Goal: Task Accomplishment & Management: Manage account settings

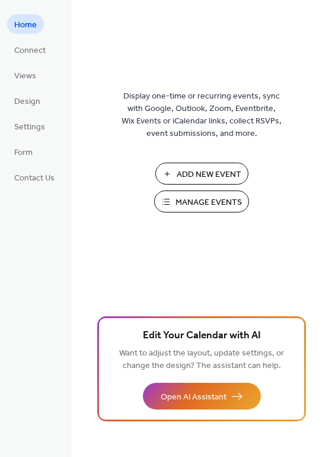
click at [167, 192] on button "Manage Events" at bounding box center [201, 202] width 95 height 22
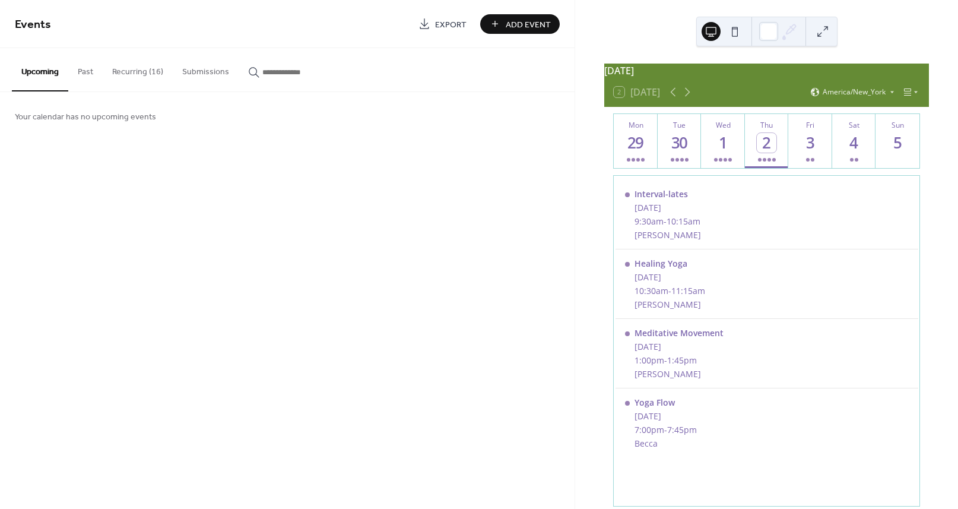
click at [140, 66] on button "Recurring (16)" at bounding box center [138, 69] width 70 height 42
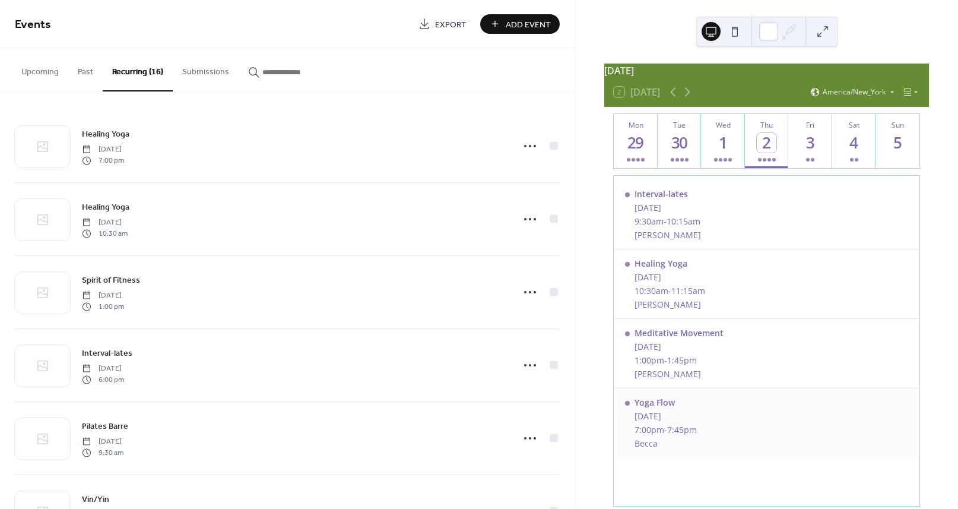
click at [697, 445] on div "Becca" at bounding box center [665, 442] width 62 height 11
click at [697, 444] on div "Yoga Flow [DATE] 7:00pm - 7:45pm Becca" at bounding box center [665, 422] width 62 height 52
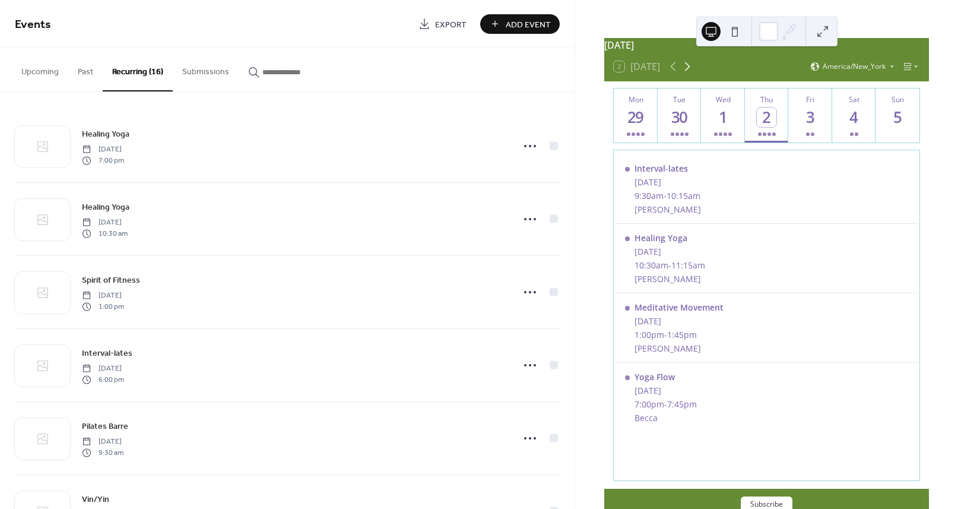
click at [686, 73] on icon at bounding box center [687, 66] width 14 height 14
click at [758, 120] on div "9" at bounding box center [767, 117] width 20 height 20
click at [671, 68] on icon at bounding box center [673, 66] width 14 height 14
click at [777, 138] on button "Thu 2" at bounding box center [767, 115] width 44 height 54
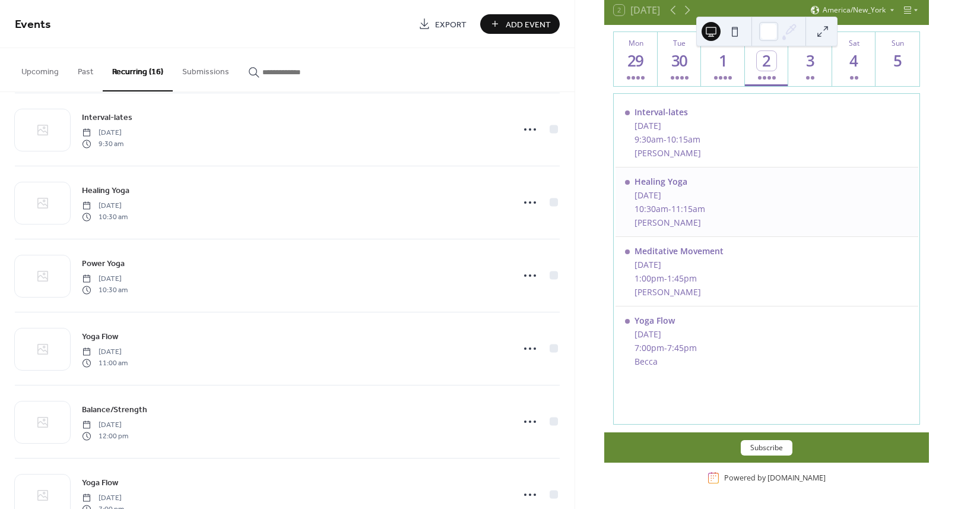
scroll to position [82, 0]
click at [697, 353] on div "7:00pm - 7:45pm" at bounding box center [665, 347] width 62 height 11
click at [694, 306] on div "Meditative Movement [DATE] 1:00pm - 1:45pm [PERSON_NAME]" at bounding box center [767, 271] width 303 height 69
click at [689, 325] on div "Yoga Flow" at bounding box center [665, 320] width 62 height 11
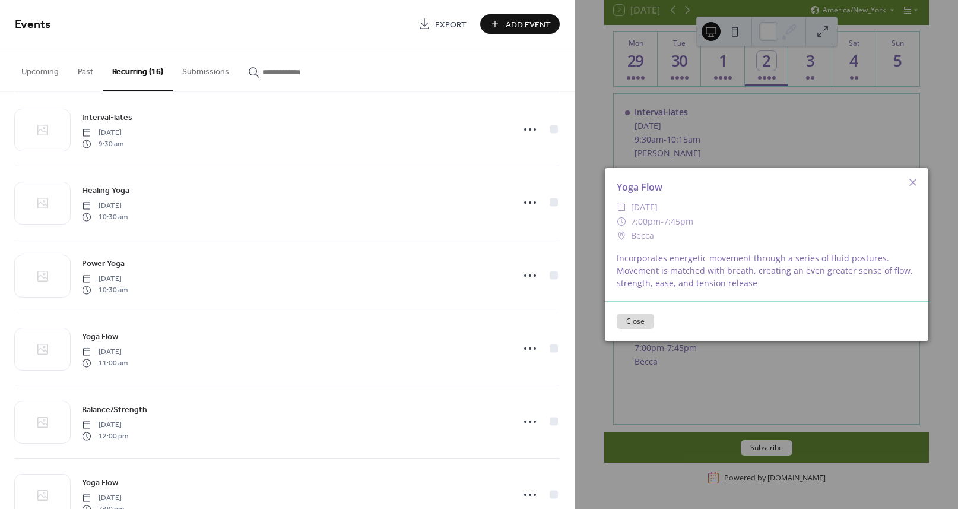
click at [652, 318] on button "Close" at bounding box center [635, 320] width 37 height 15
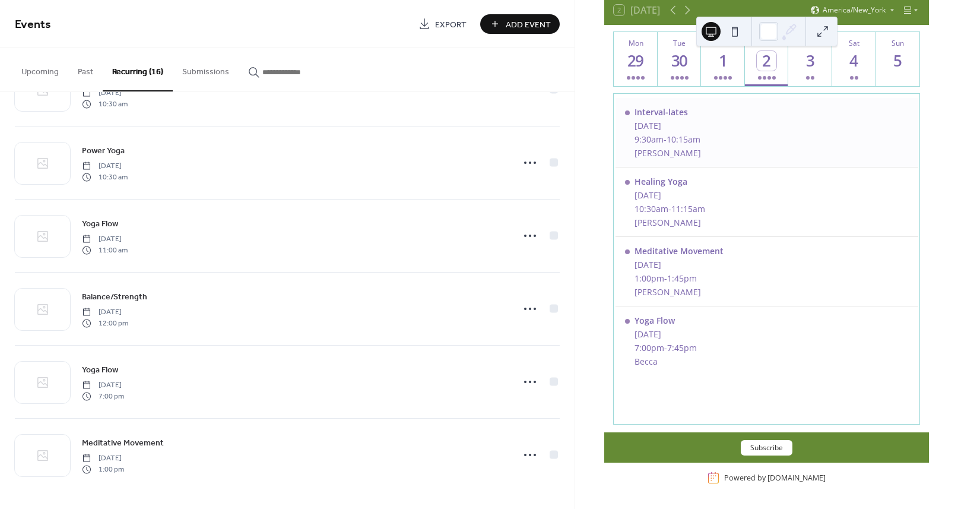
scroll to position [786, 0]
click at [859, 71] on div "4" at bounding box center [854, 61] width 20 height 20
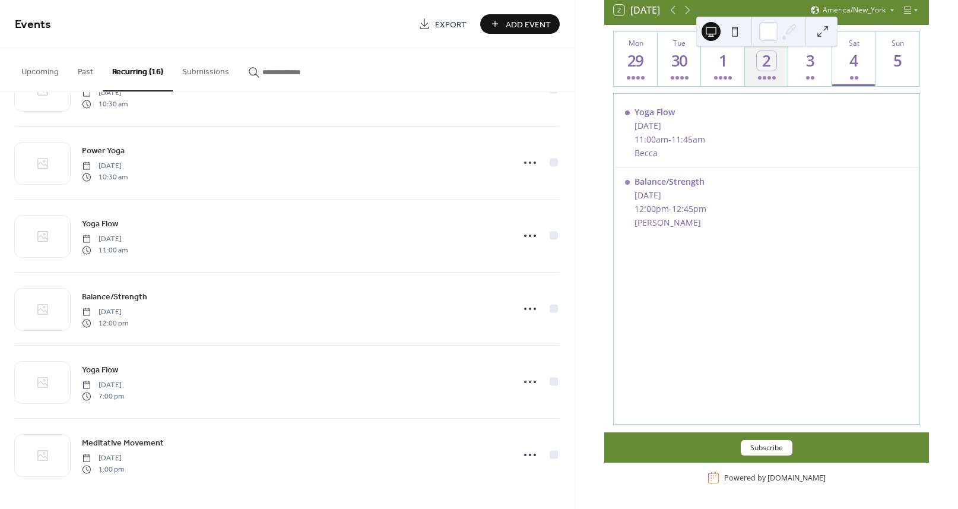
click at [753, 70] on button "Thu 2" at bounding box center [767, 59] width 44 height 54
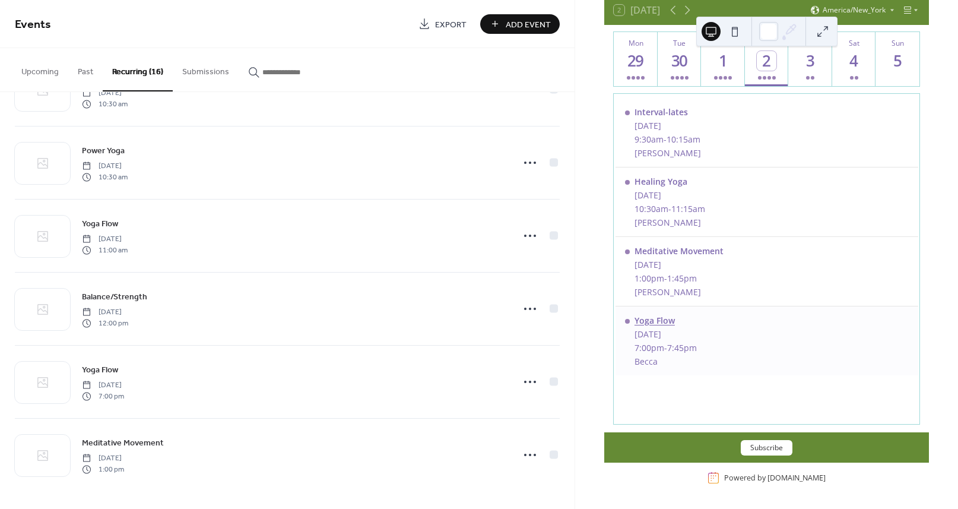
click at [666, 322] on div "Yoga Flow" at bounding box center [665, 320] width 62 height 11
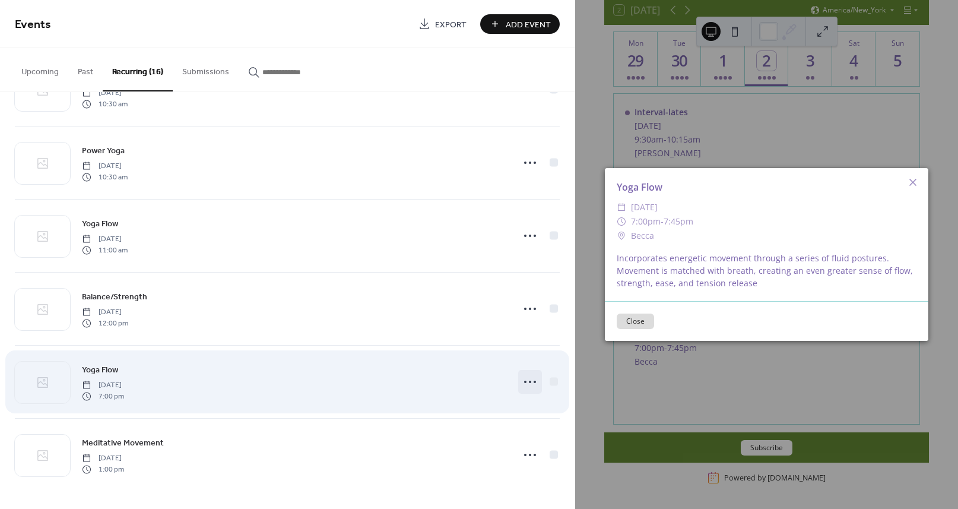
click at [534, 382] on icon at bounding box center [530, 381] width 19 height 19
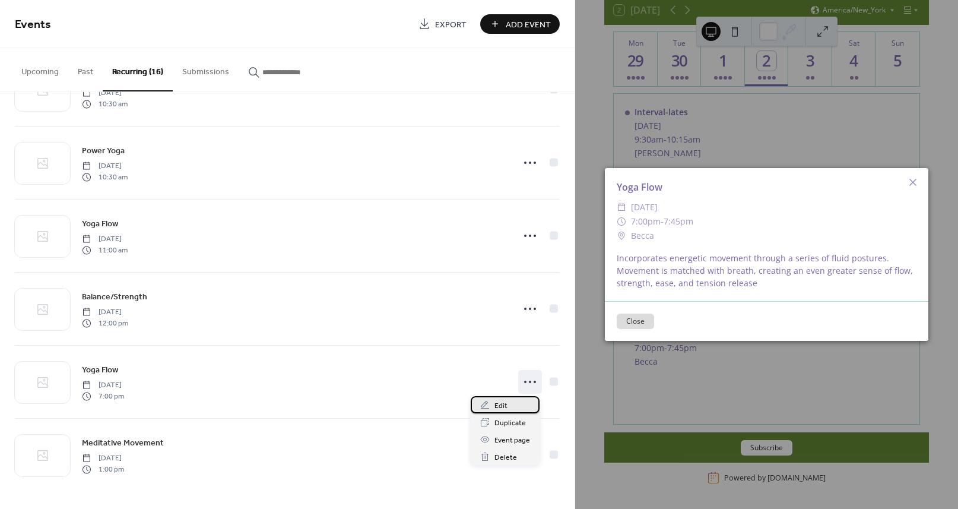
click at [522, 404] on div "Edit" at bounding box center [505, 404] width 69 height 17
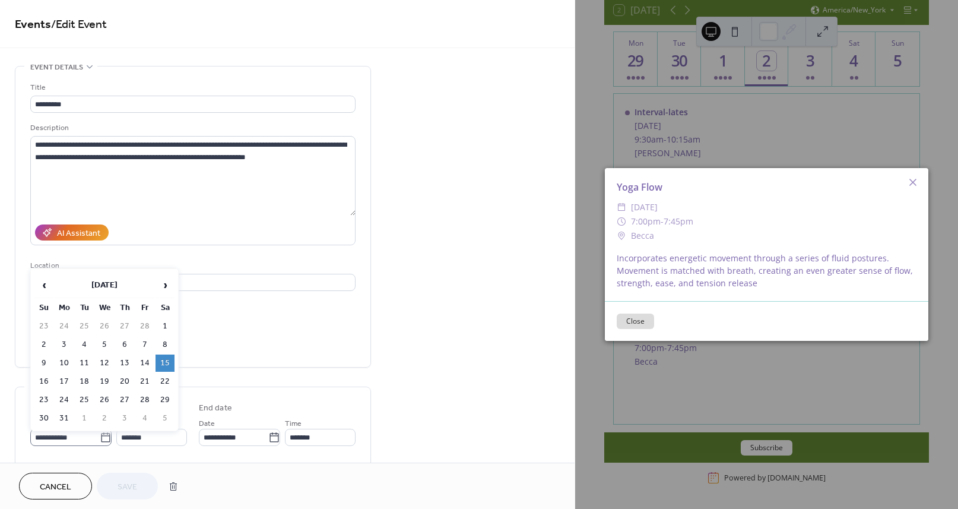
click at [100, 439] on icon at bounding box center [106, 438] width 12 height 12
click at [96, 439] on input "**********" at bounding box center [64, 437] width 69 height 17
click at [207, 304] on div "Link to Google Maps" at bounding box center [192, 306] width 325 height 12
click at [100, 437] on icon at bounding box center [106, 438] width 12 height 12
click at [97, 437] on input "**********" at bounding box center [64, 437] width 69 height 17
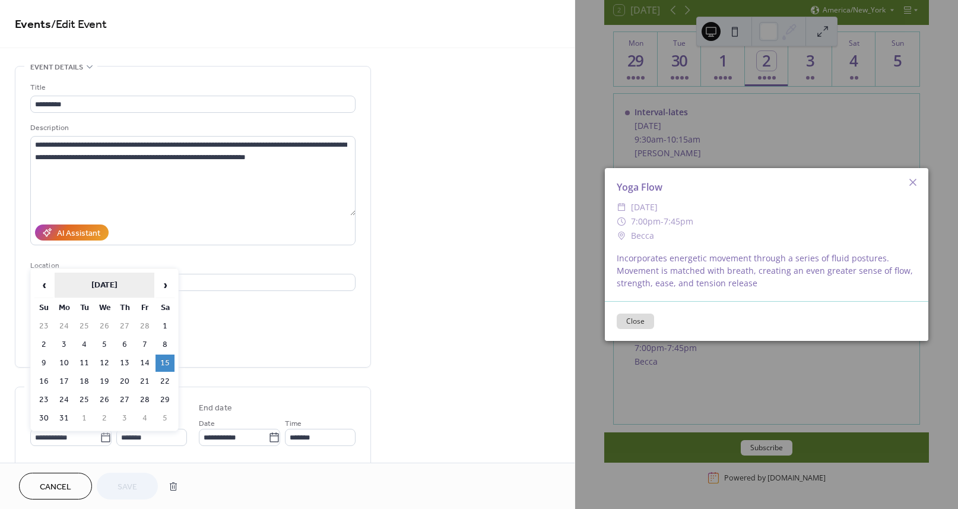
click at [133, 284] on th "[DATE]" at bounding box center [105, 285] width 100 height 26
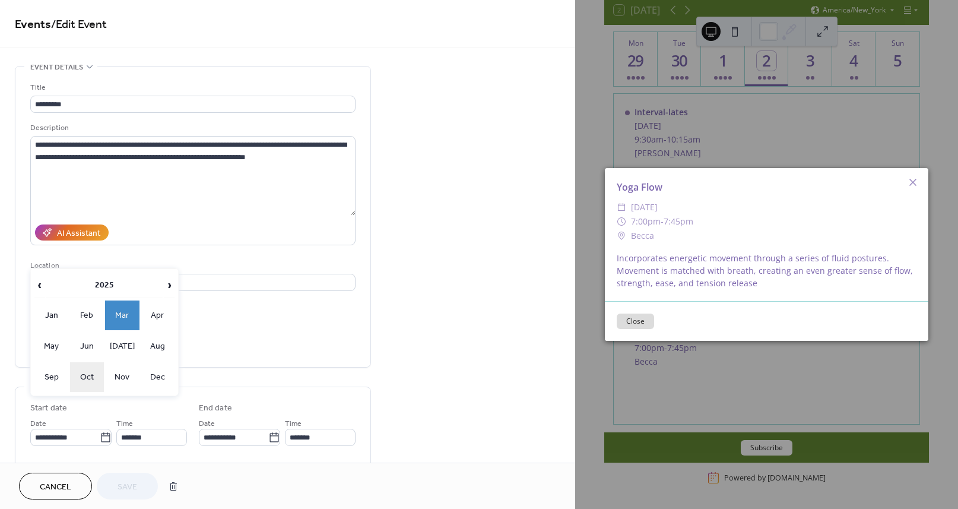
click at [81, 375] on td "Oct" at bounding box center [87, 377] width 34 height 30
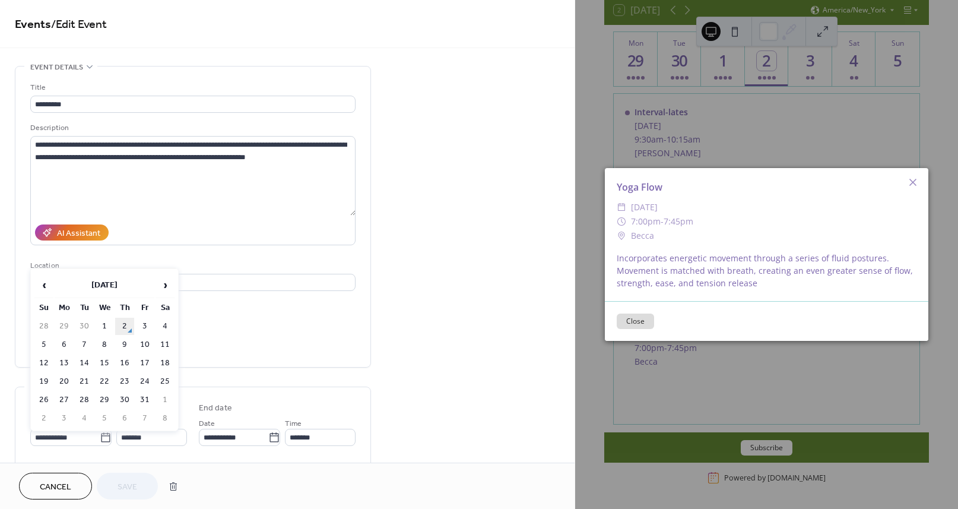
click at [125, 322] on td "2" at bounding box center [124, 326] width 19 height 17
type input "**********"
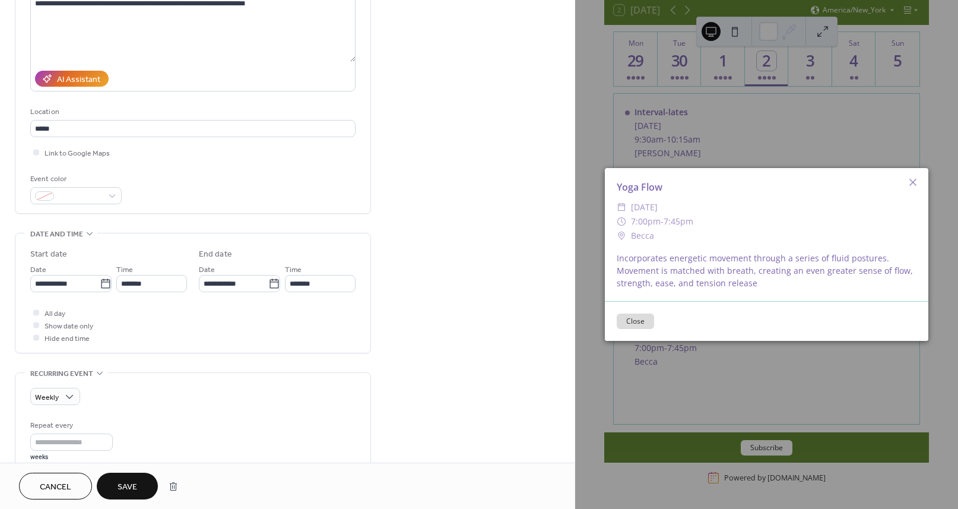
scroll to position [170, 0]
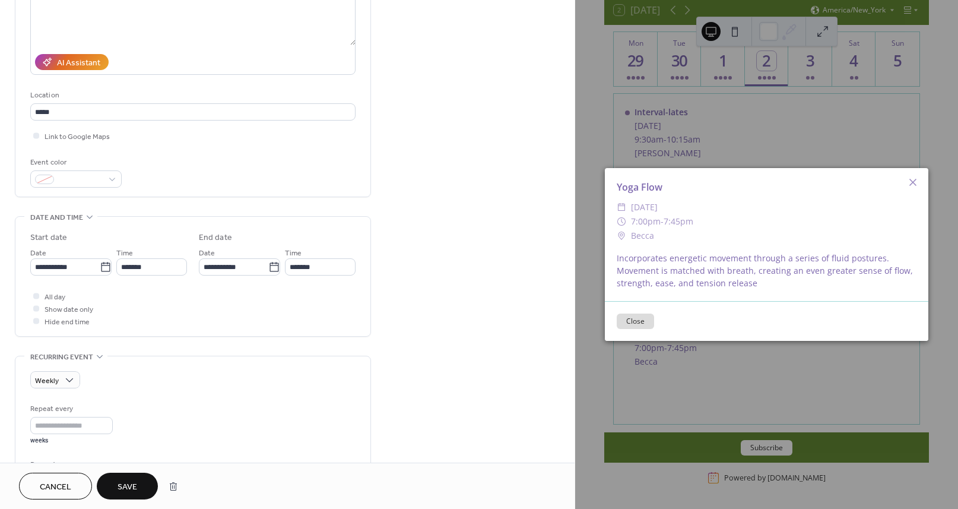
click at [139, 493] on button "Save" at bounding box center [127, 485] width 61 height 27
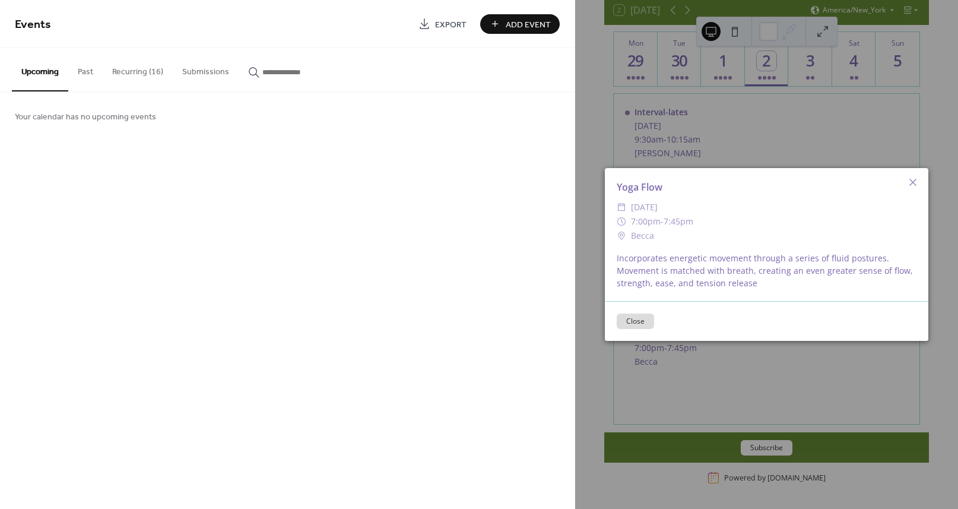
click at [740, 21] on div "Yoga Flow ​ [DATE] ​ 7:00pm - 7:45pm ​ Becca Incorporates energetic movement th…" at bounding box center [766, 254] width 383 height 509
click at [626, 97] on div "Yoga Flow ​ [DATE] ​ 7:00pm - 7:45pm ​ Becca Incorporates energetic movement th…" at bounding box center [766, 254] width 383 height 509
click at [645, 313] on button "Close" at bounding box center [635, 320] width 37 height 15
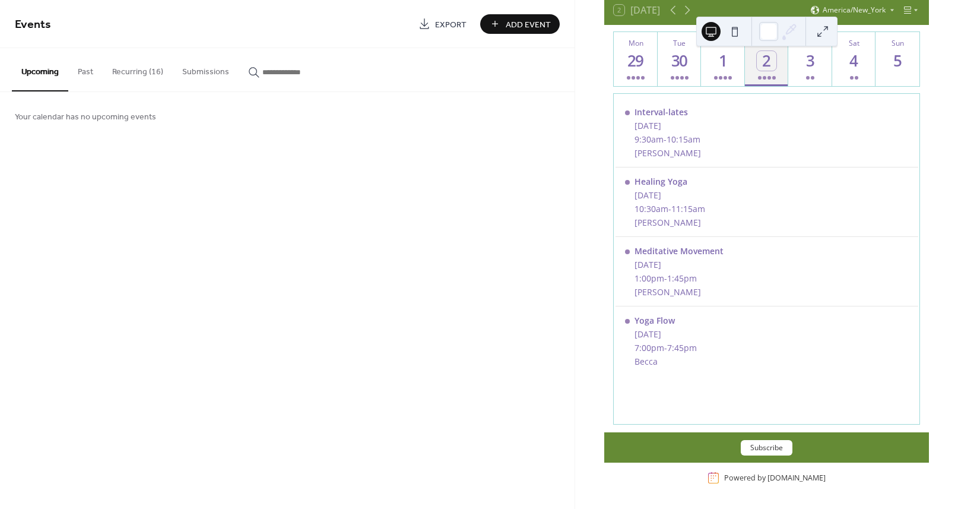
click at [760, 81] on div at bounding box center [767, 77] width 18 height 9
